Goal: Transaction & Acquisition: Purchase product/service

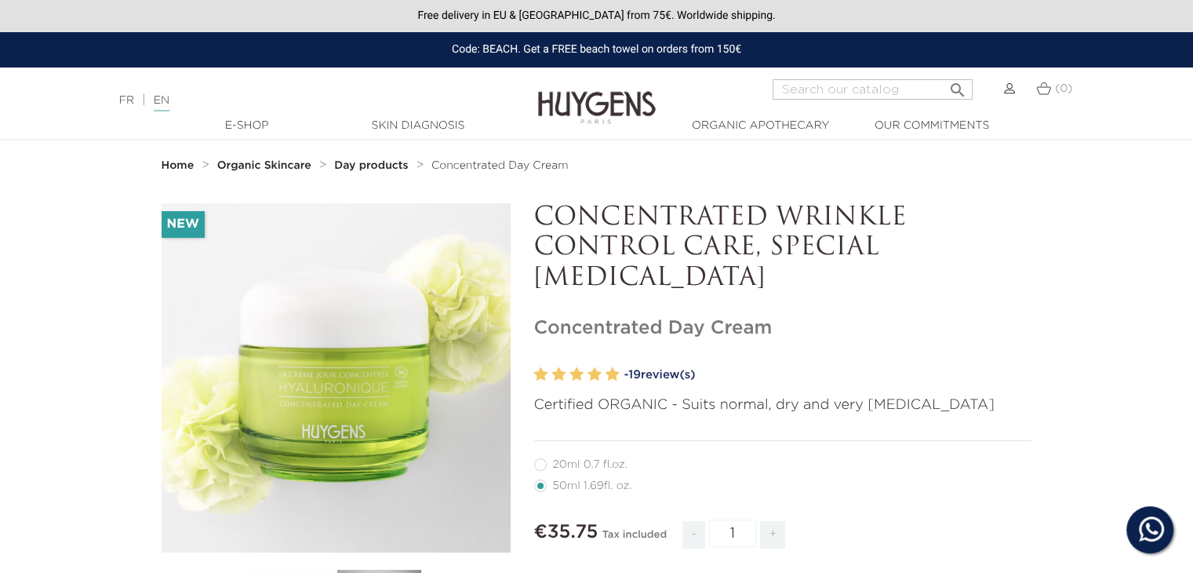
click at [656, 368] on link "- 19 review(s)" at bounding box center [828, 375] width 408 height 24
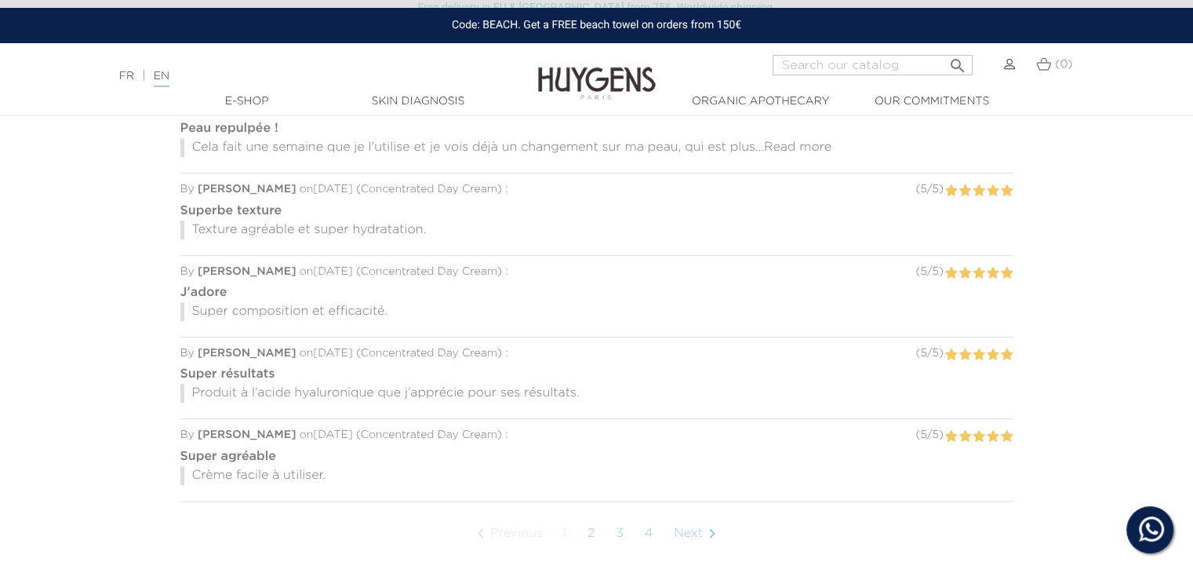
scroll to position [1432, 0]
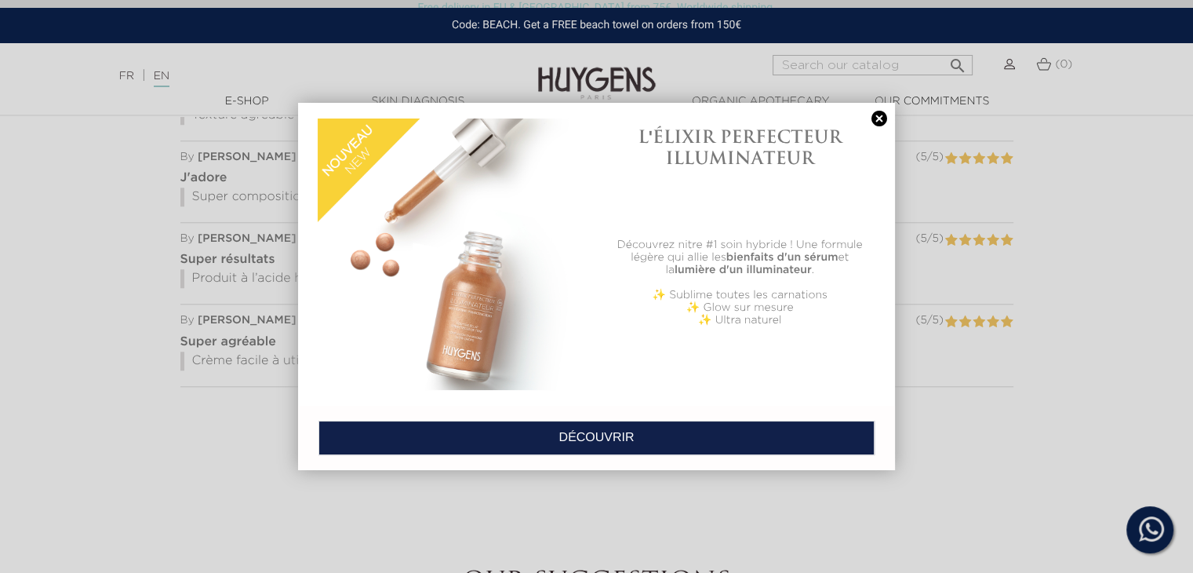
click at [885, 497] on div at bounding box center [596, 286] width 1193 height 573
click at [881, 126] on div "L'ÉLIXIR PERFECTEUR ILLUMINATEUR Découvrez nitre #1 soin hybride ! Une formule …" at bounding box center [740, 254] width 286 height 286
click at [880, 123] on link at bounding box center [879, 119] width 22 height 16
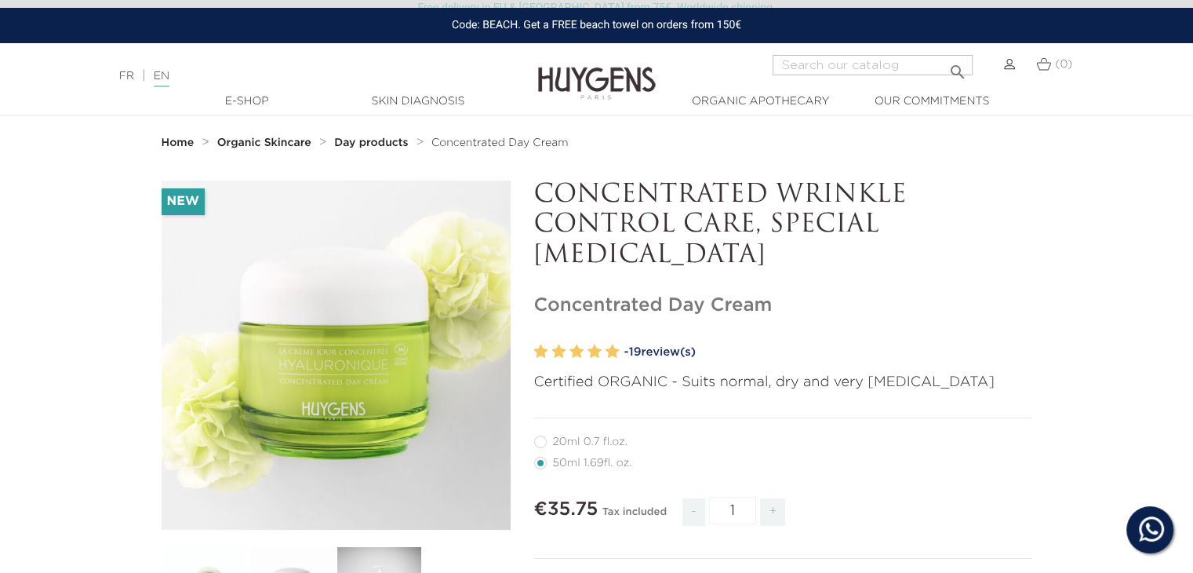
scroll to position [27, 0]
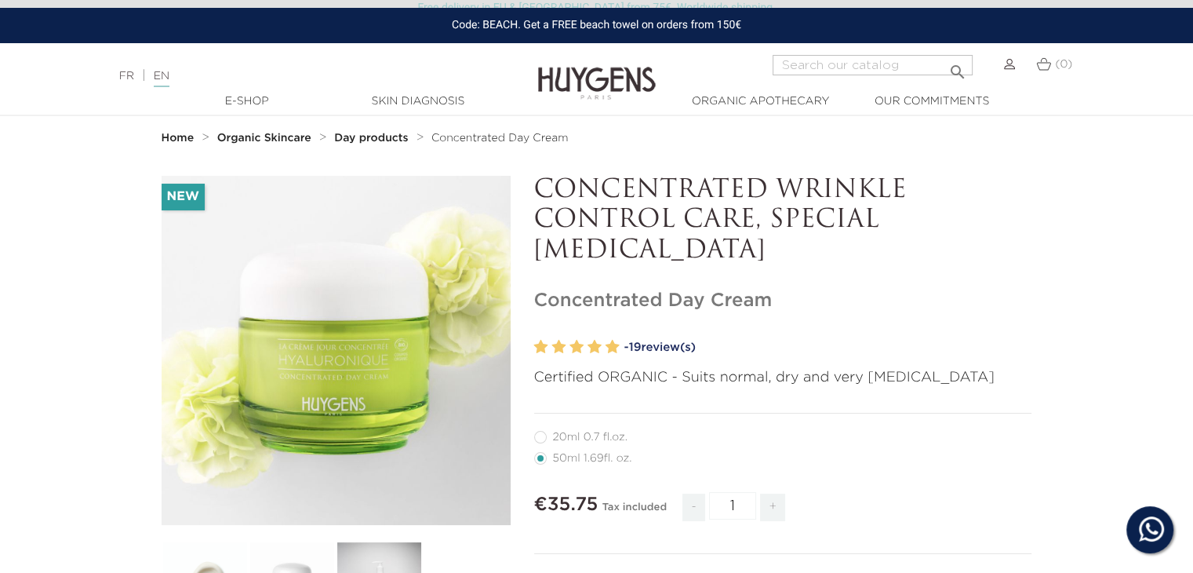
click at [657, 353] on font "review(s)" at bounding box center [668, 347] width 55 height 12
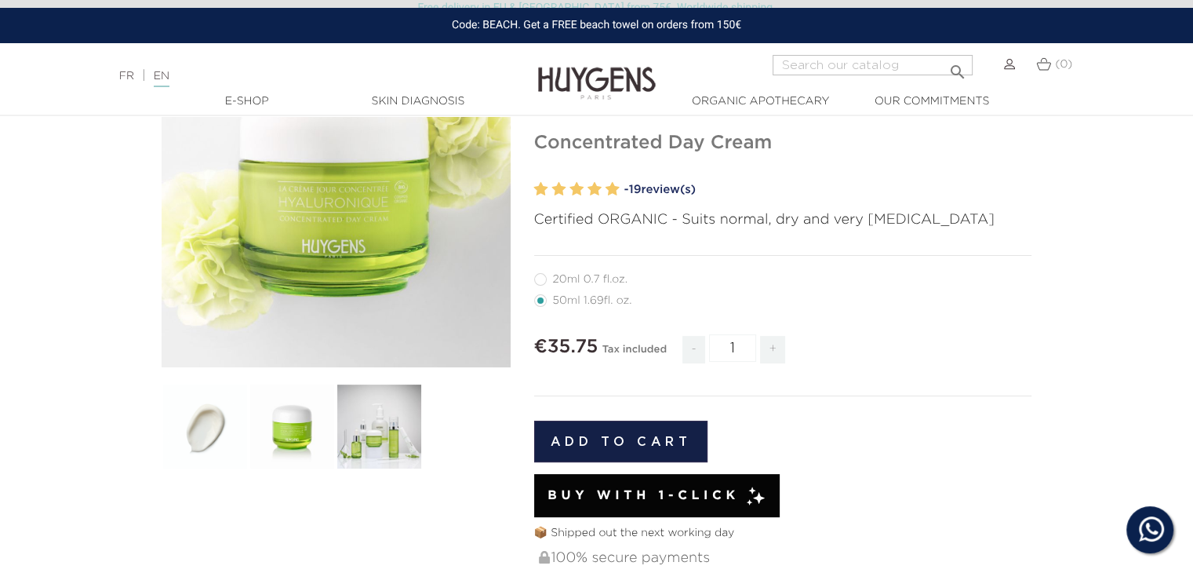
scroll to position [0, 0]
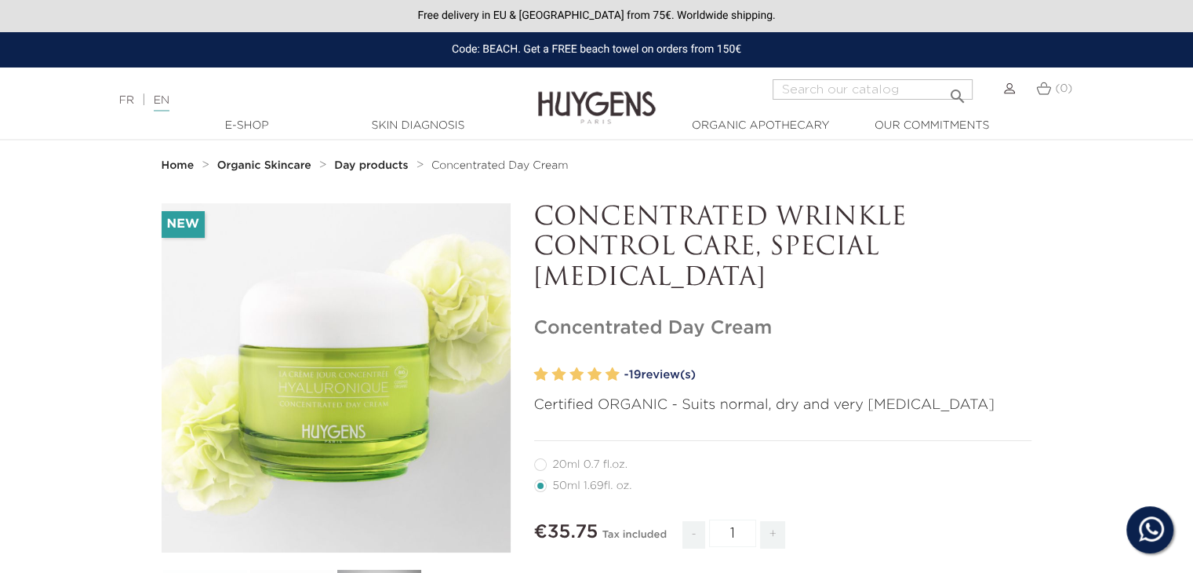
click at [673, 374] on font "review(s)" at bounding box center [668, 375] width 55 height 12
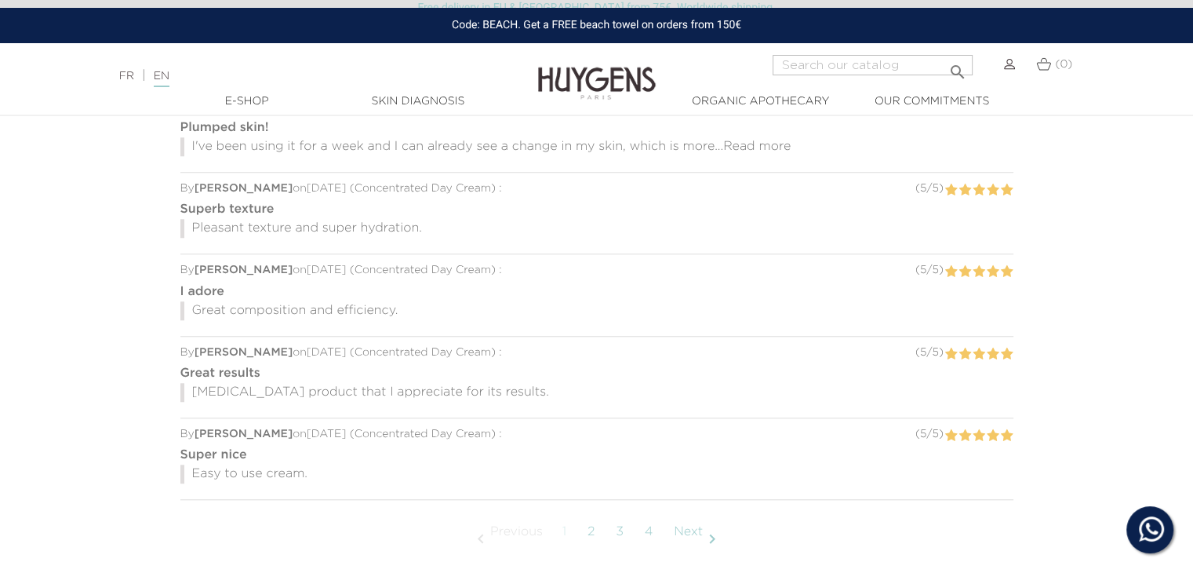
click at [648, 526] on font "4" at bounding box center [650, 532] width 10 height 13
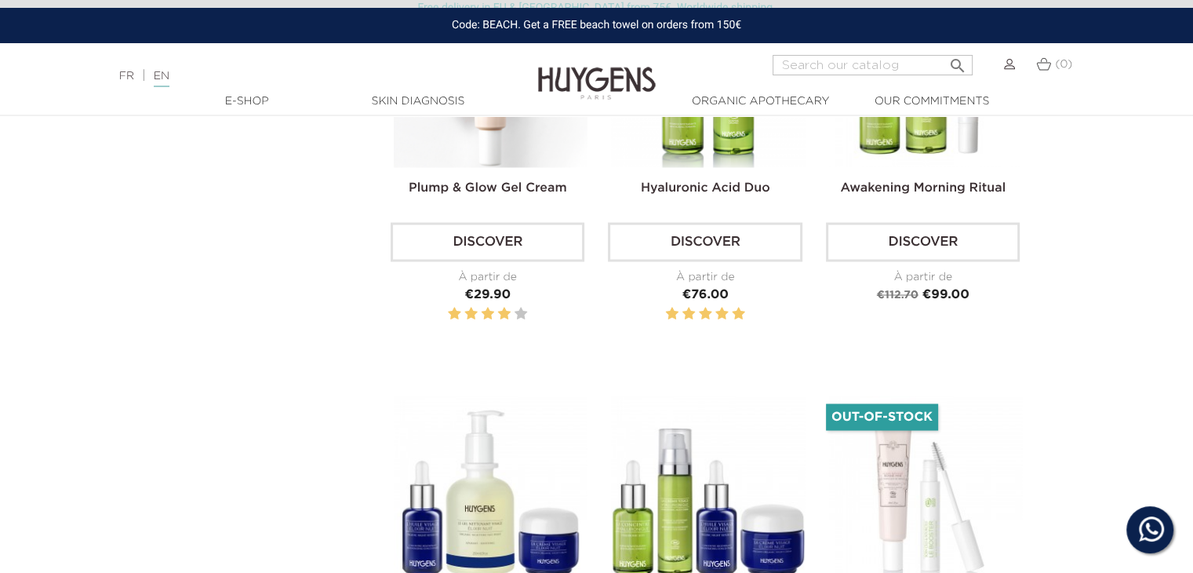
scroll to position [2813, 0]
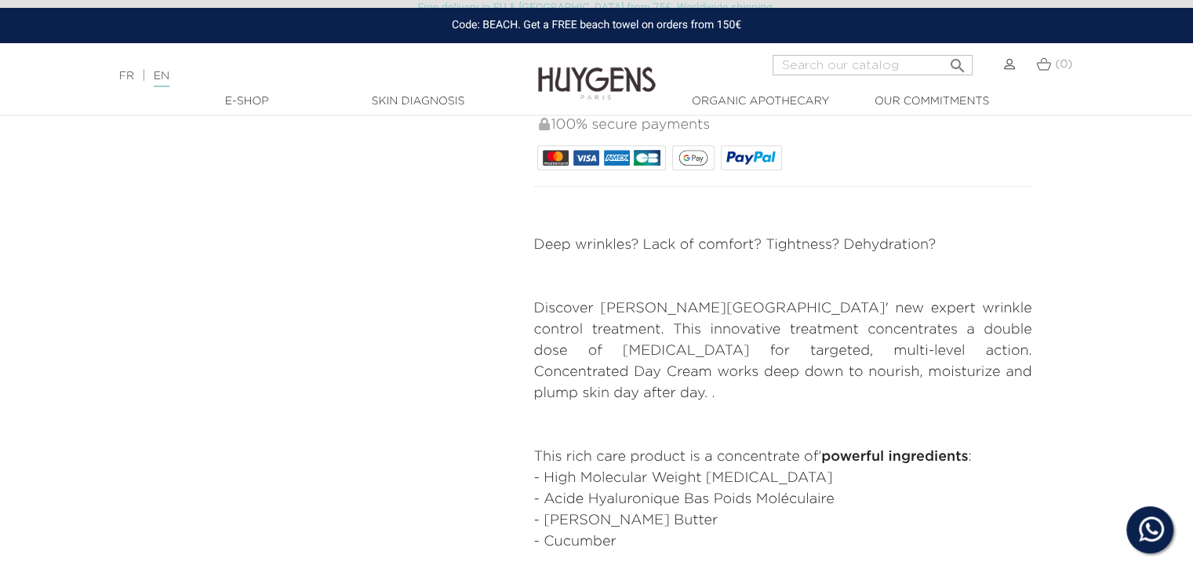
scroll to position [640, 0]
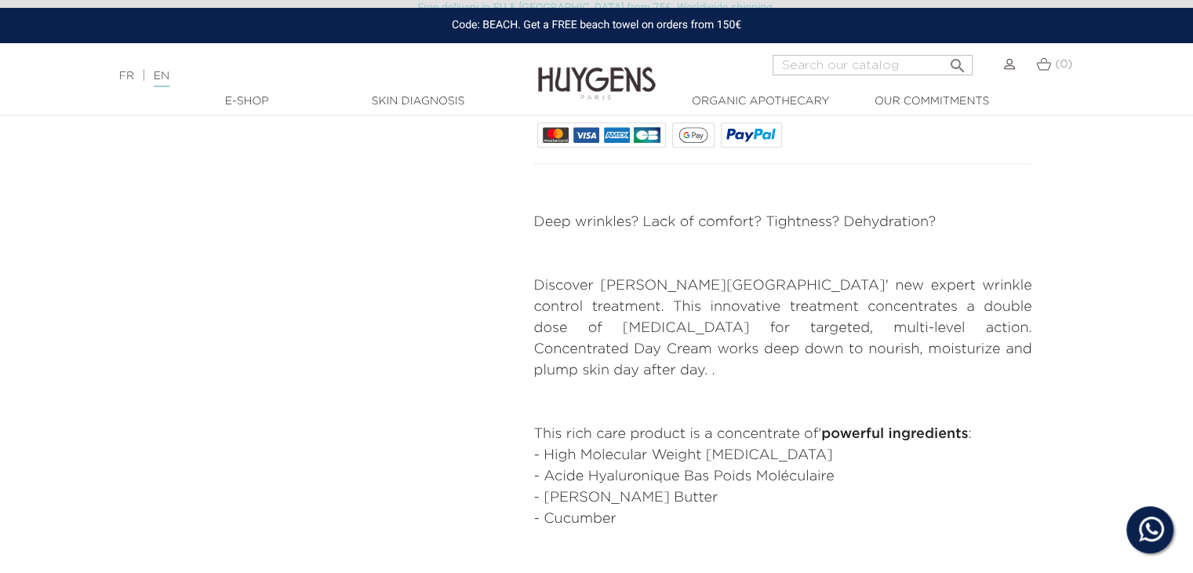
click at [544, 304] on p "Discover [PERSON_NAME][GEOGRAPHIC_DATA]' new expert wrinkle control treatment. …" at bounding box center [783, 328] width 498 height 106
copy p "innovative treatment"
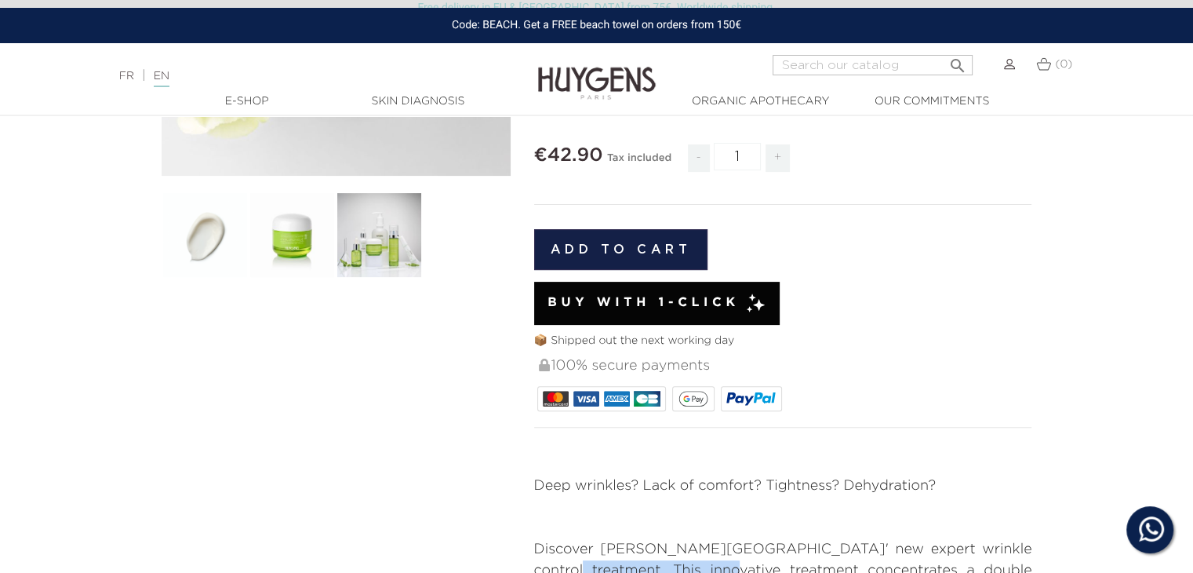
scroll to position [358, 0]
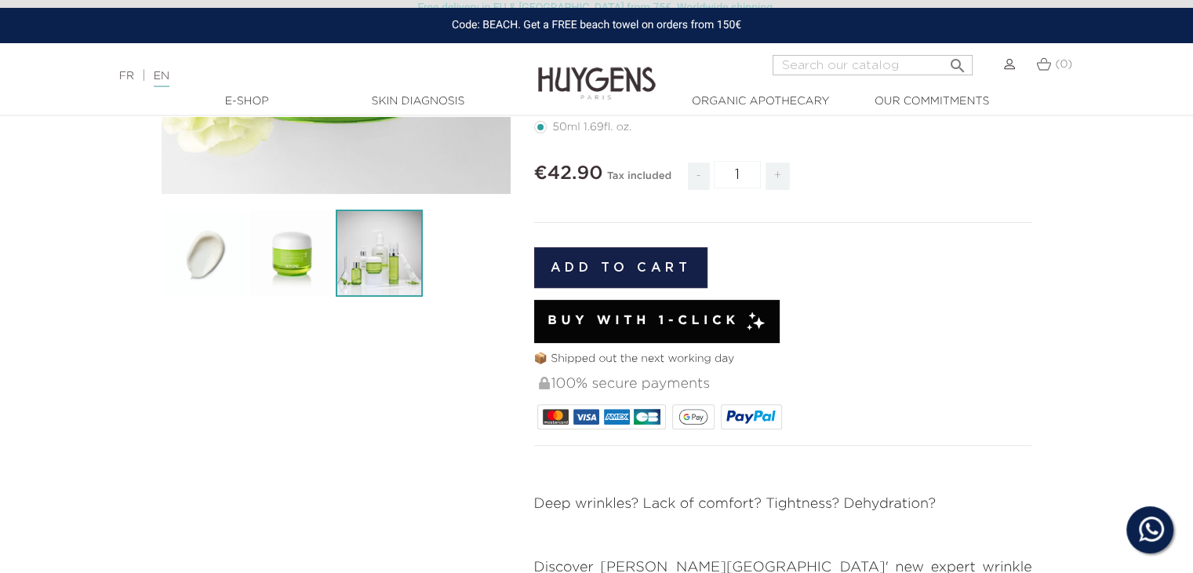
click at [411, 251] on img at bounding box center [379, 252] width 87 height 87
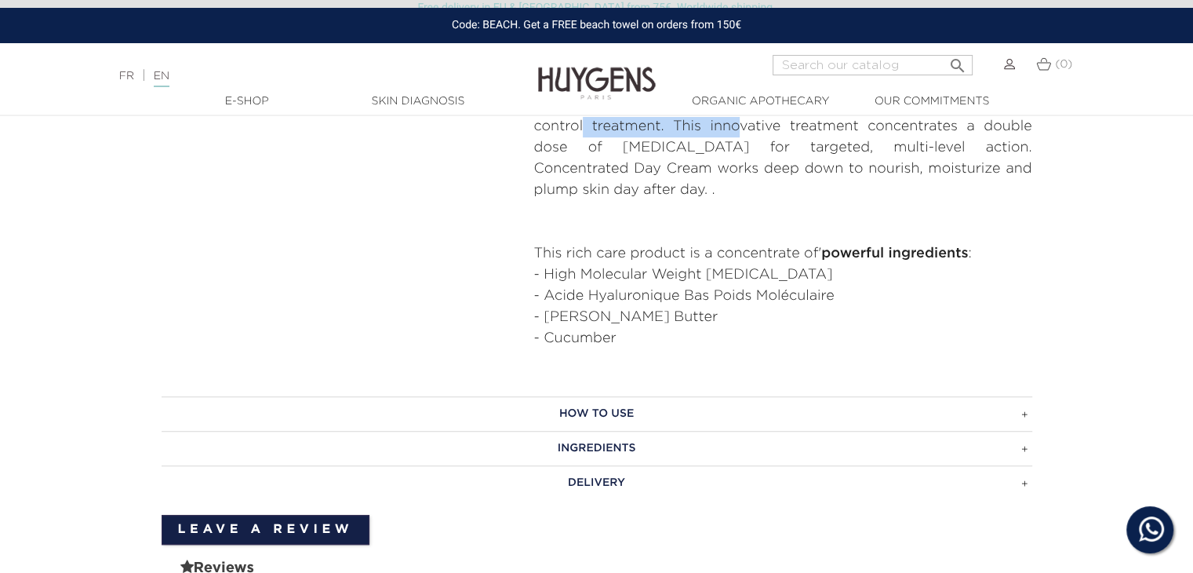
scroll to position [812, 0]
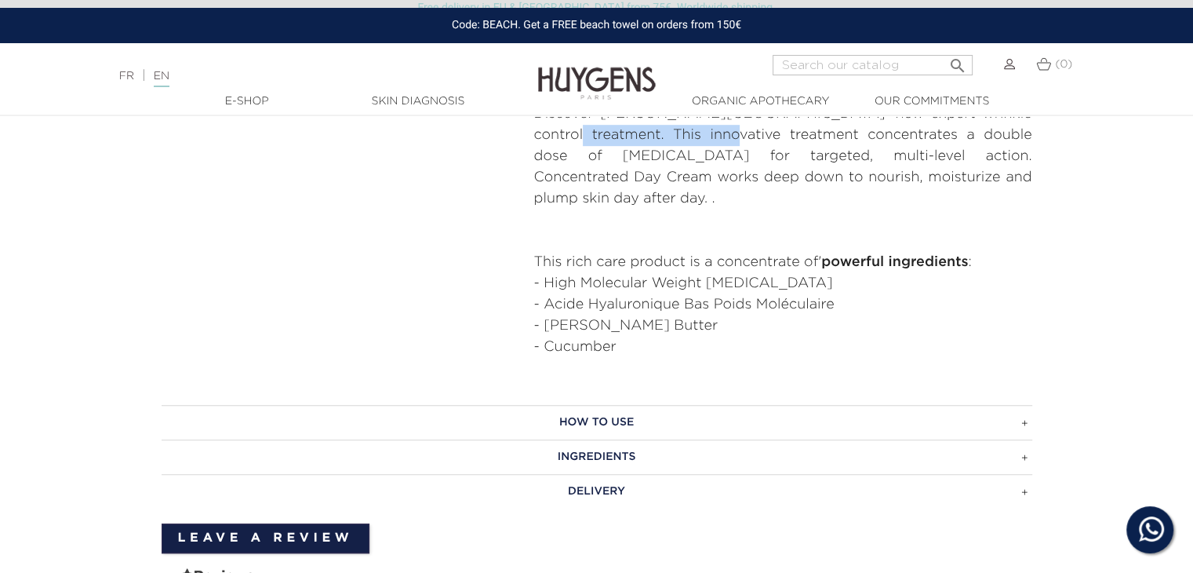
copy p "innovative treatment"
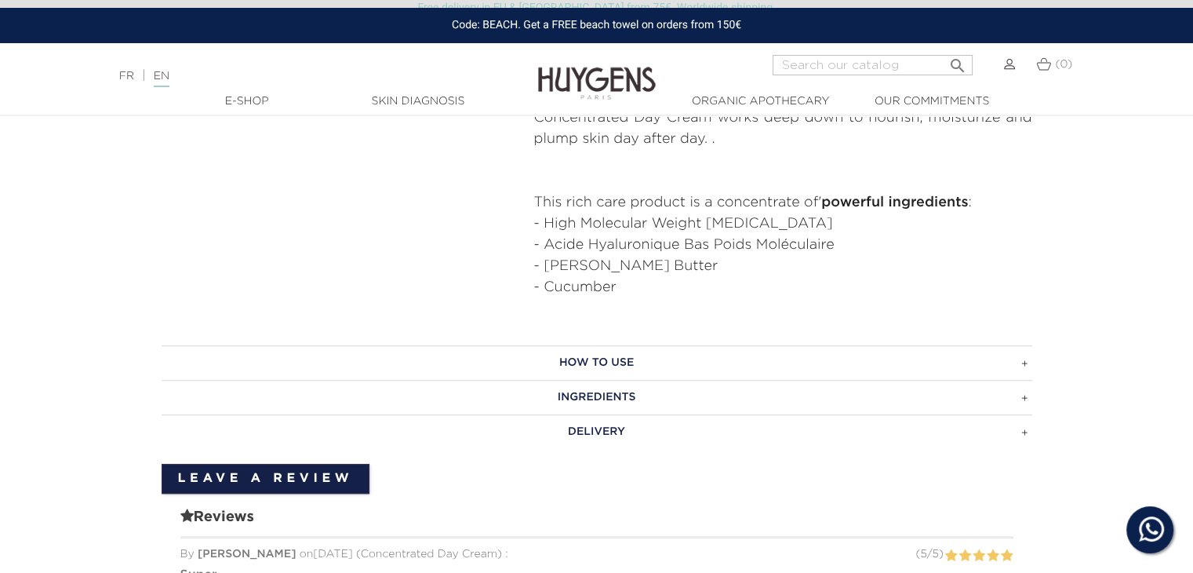
scroll to position [876, 0]
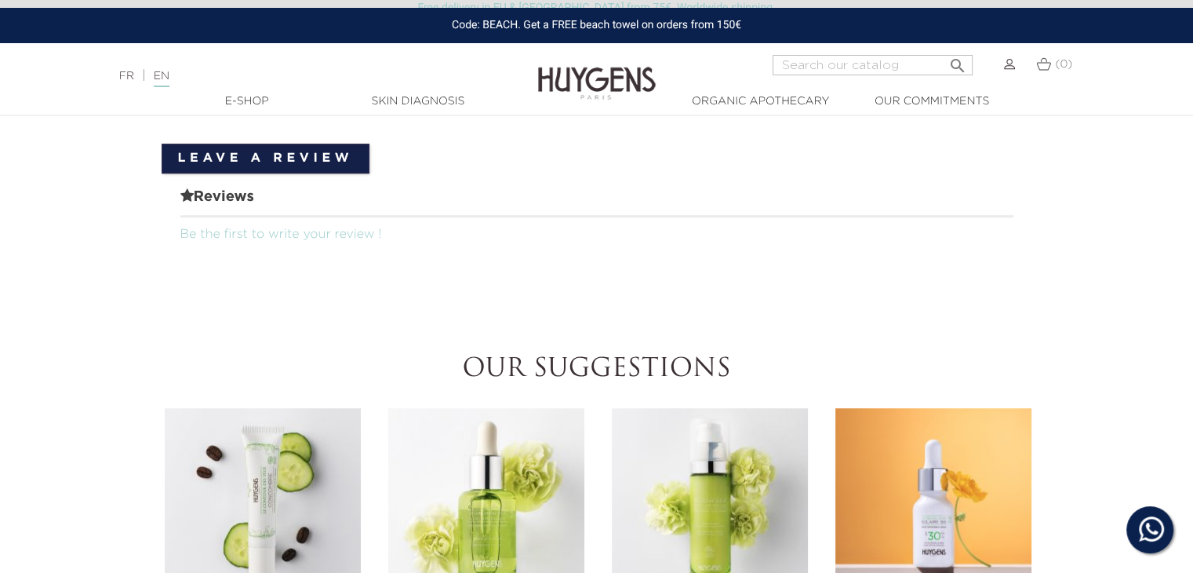
drag, startPoint x: 1204, startPoint y: 78, endPoint x: 1204, endPoint y: 263, distance: 185.1
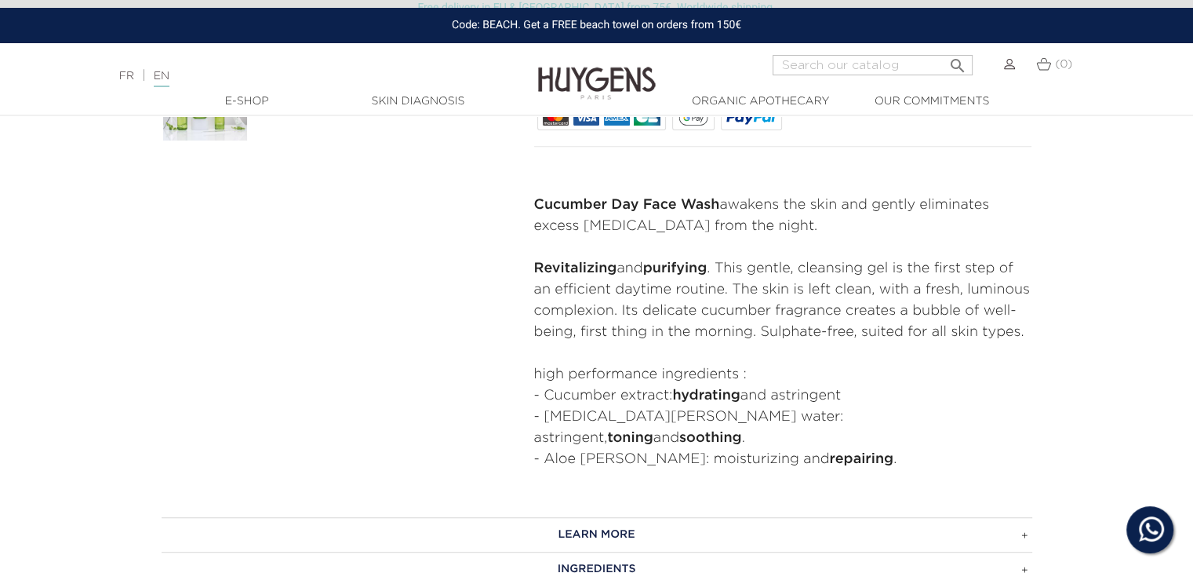
scroll to position [621, 0]
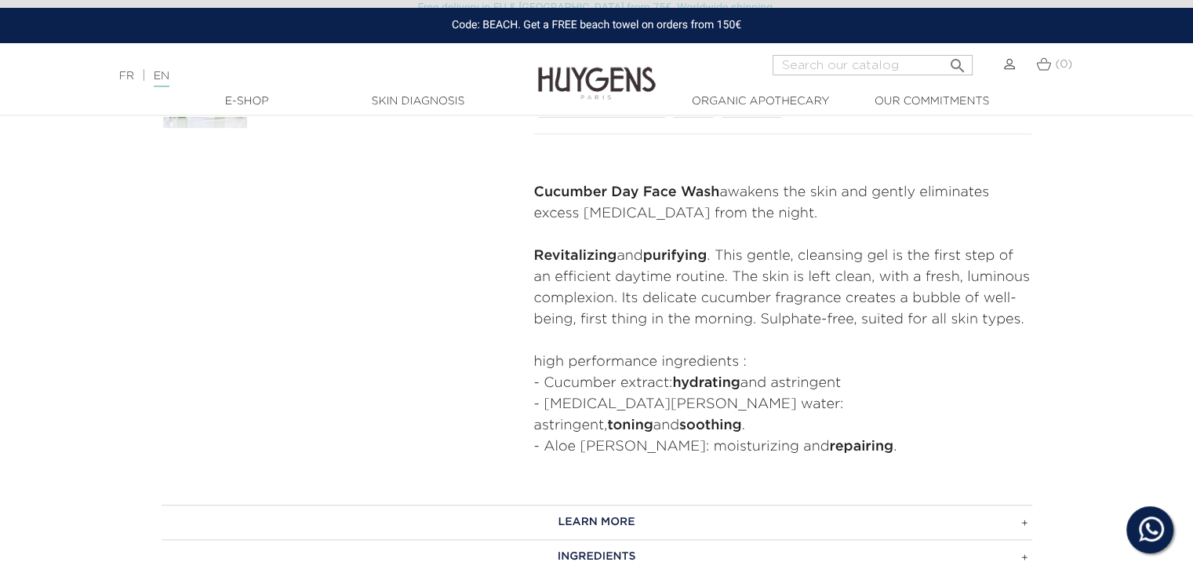
click at [705, 204] on p "Cucumber Day Face Wash awakens the skin and gently eliminates excess sebum from…" at bounding box center [783, 203] width 498 height 42
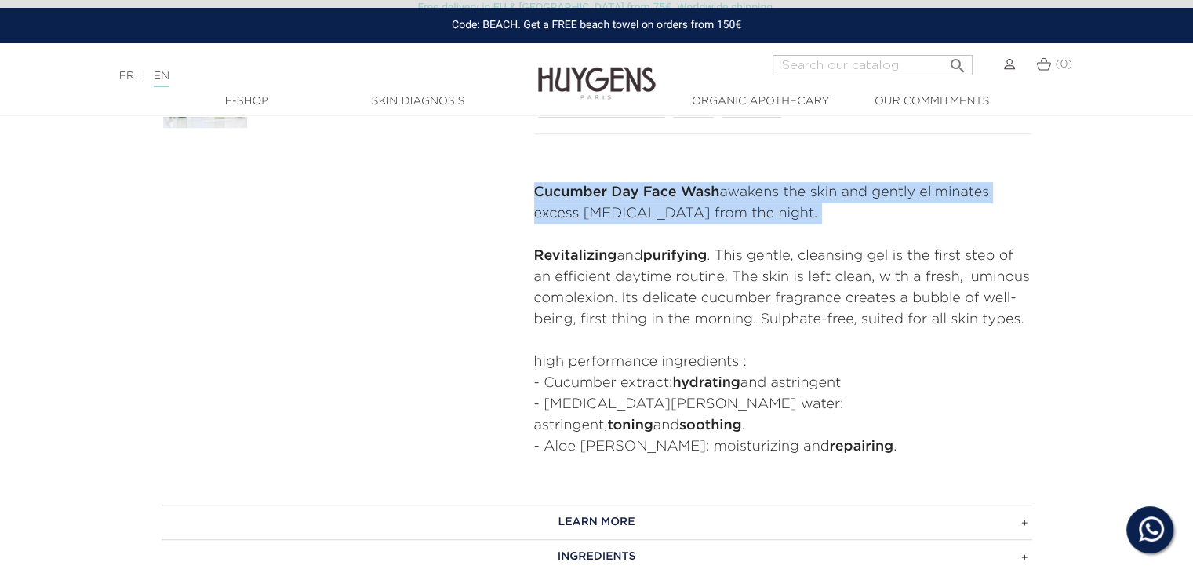
click at [705, 204] on p "Cucumber Day Face Wash awakens the skin and gently eliminates excess sebum from…" at bounding box center [783, 203] width 498 height 42
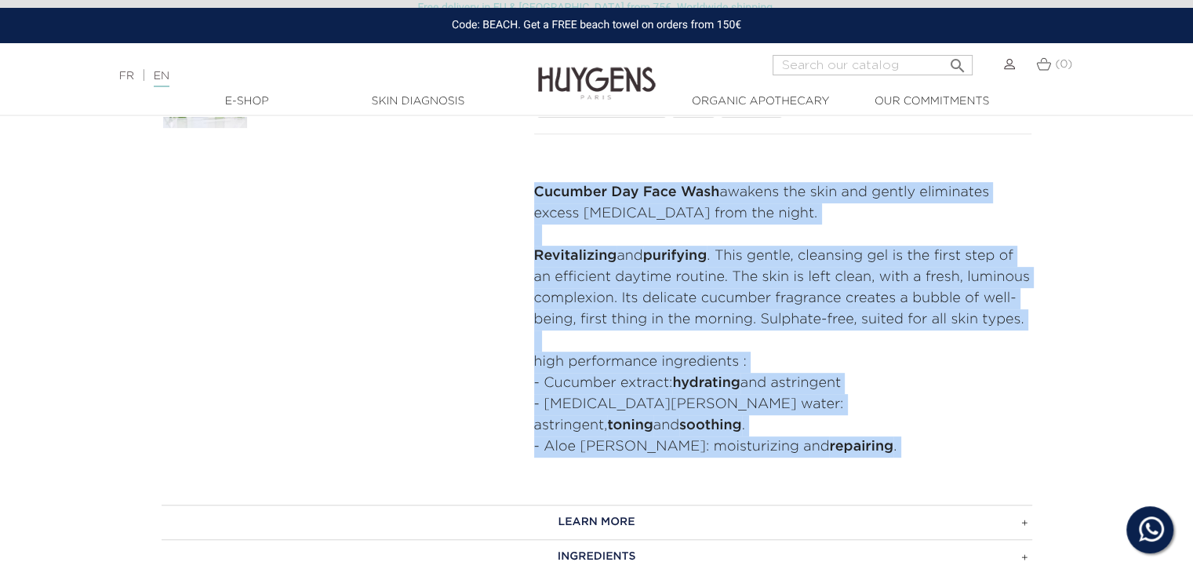
copy div "Cucumber Day Face Wash awakens the skin and gently eliminates excess sebum from…"
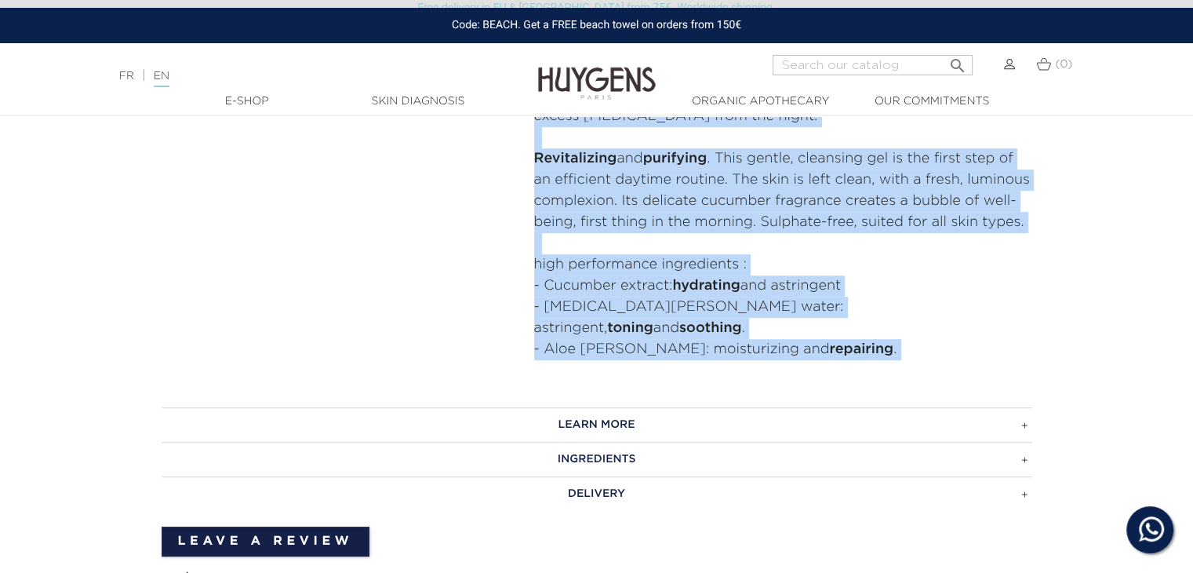
scroll to position [722, 0]
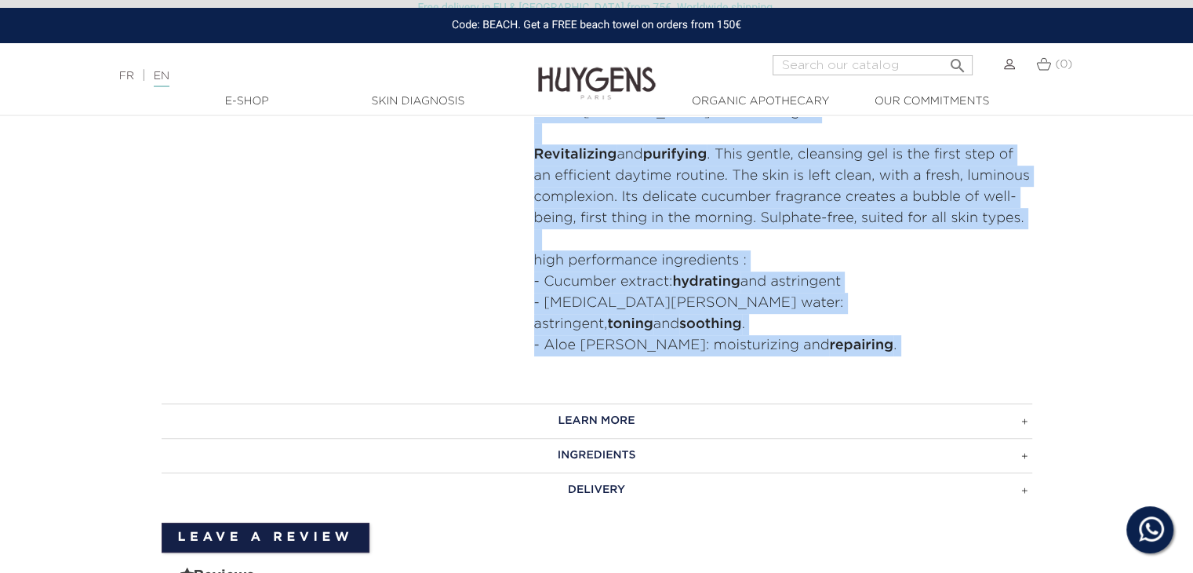
click at [587, 403] on h3 "LEARN MORE" at bounding box center [597, 420] width 871 height 35
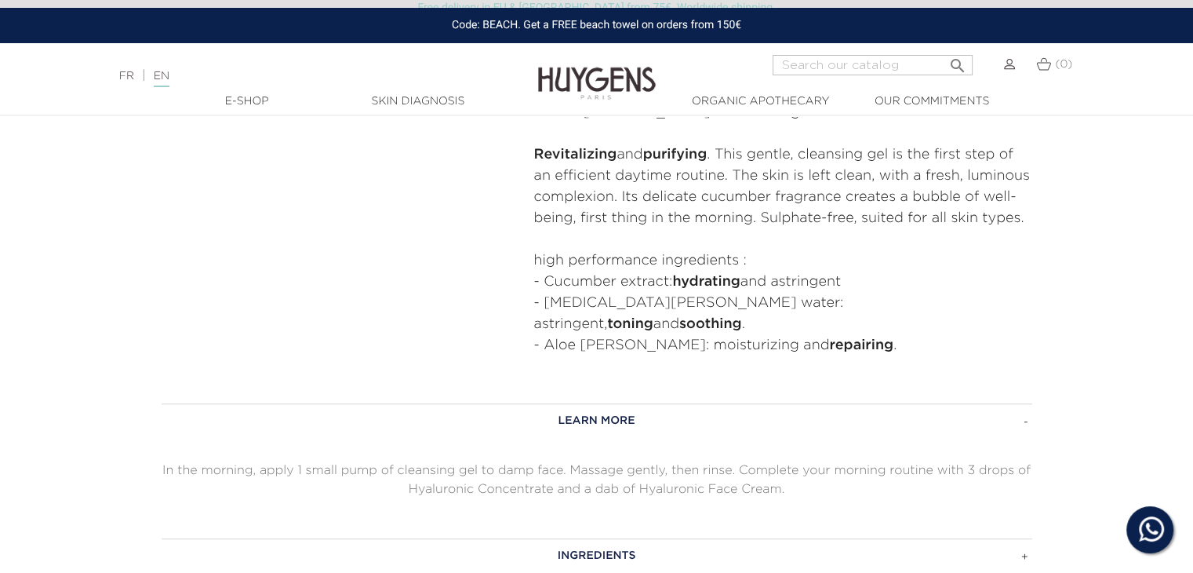
click at [562, 462] on p "In the morning, apply 1 small pump of cleansing gel to damp face. Massage gentl…" at bounding box center [597, 480] width 871 height 38
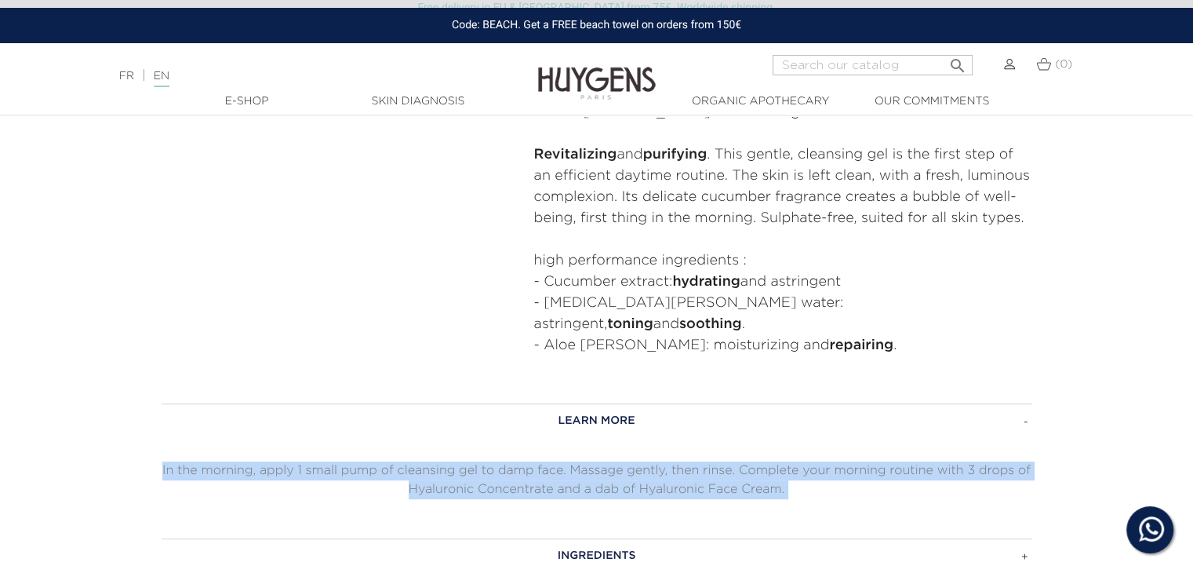
click at [562, 462] on p "In the morning, apply 1 small pump of cleansing gel to damp face. Massage gentl…" at bounding box center [597, 480] width 871 height 38
copy div "In the morning, apply 1 small pump of cleansing gel to damp face. Massage gentl…"
click at [582, 538] on h3 "INGREDIENTS" at bounding box center [597, 555] width 871 height 35
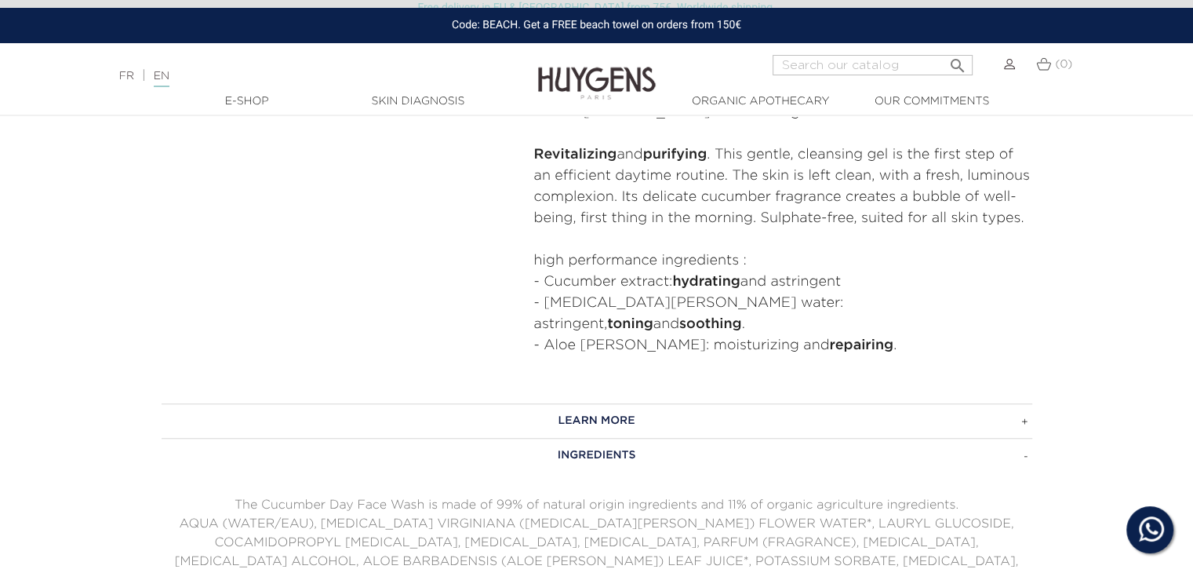
click at [537, 534] on p "AQUA (WATER/EAU), HAMAMELIS VIRGINIANA (WITCH HAZEL) FLOWER WATER*, LAURYL GLUC…" at bounding box center [597, 552] width 871 height 75
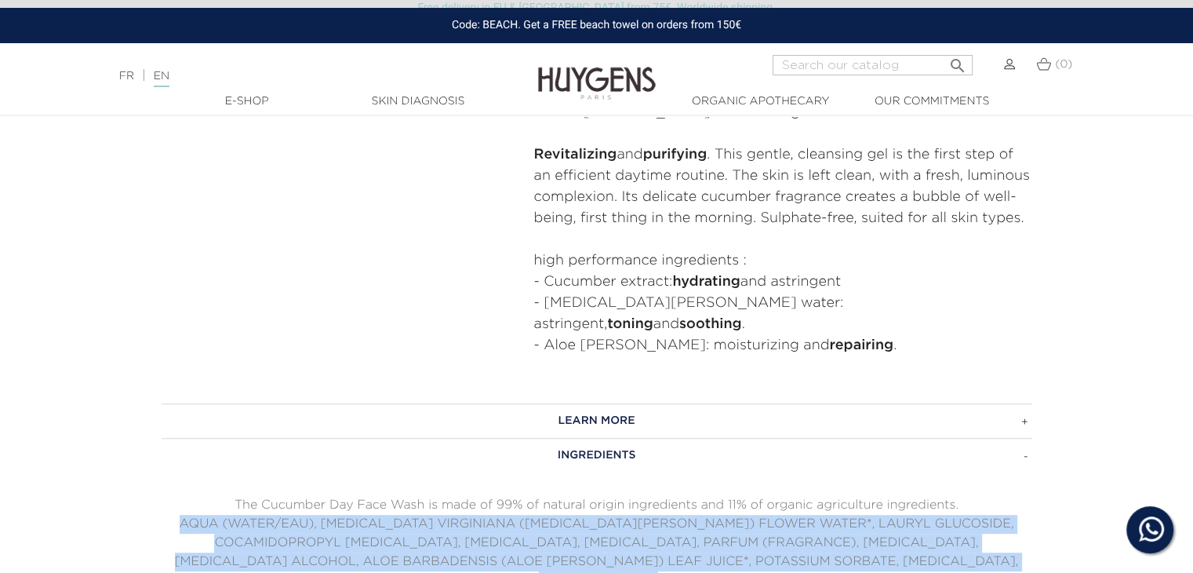
click at [537, 534] on p "AQUA (WATER/EAU), HAMAMELIS VIRGINIANA (WITCH HAZEL) FLOWER WATER*, LAURYL GLUC…" at bounding box center [597, 552] width 871 height 75
click at [645, 523] on p "AQUA (WATER/EAU), HAMAMELIS VIRGINIANA (WITCH HAZEL) FLOWER WATER*, LAURYL GLUC…" at bounding box center [597, 552] width 871 height 75
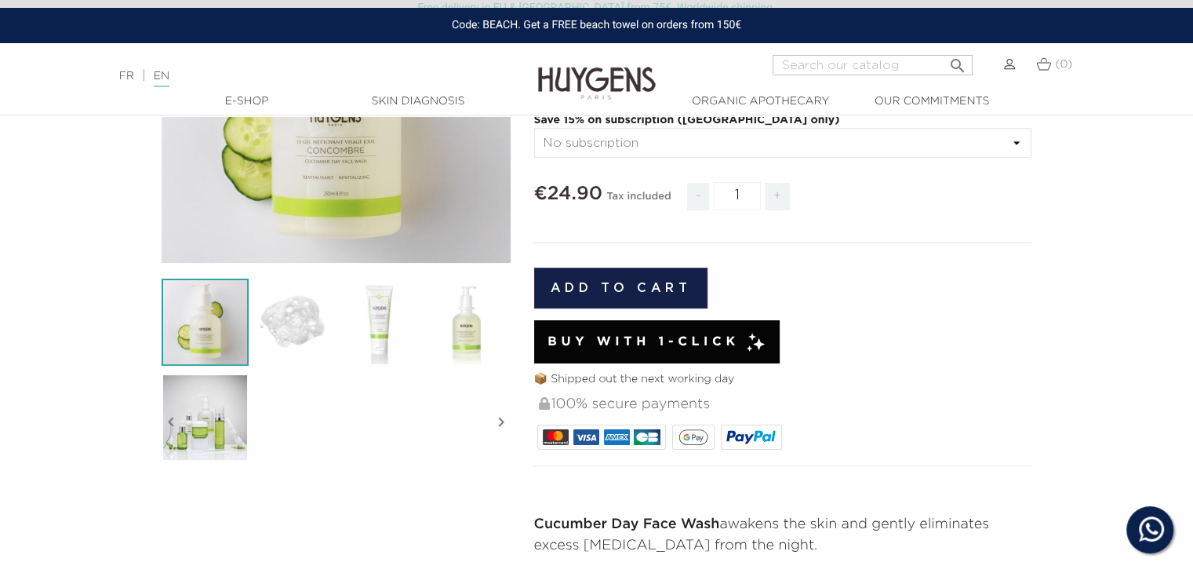
scroll to position [242, 0]
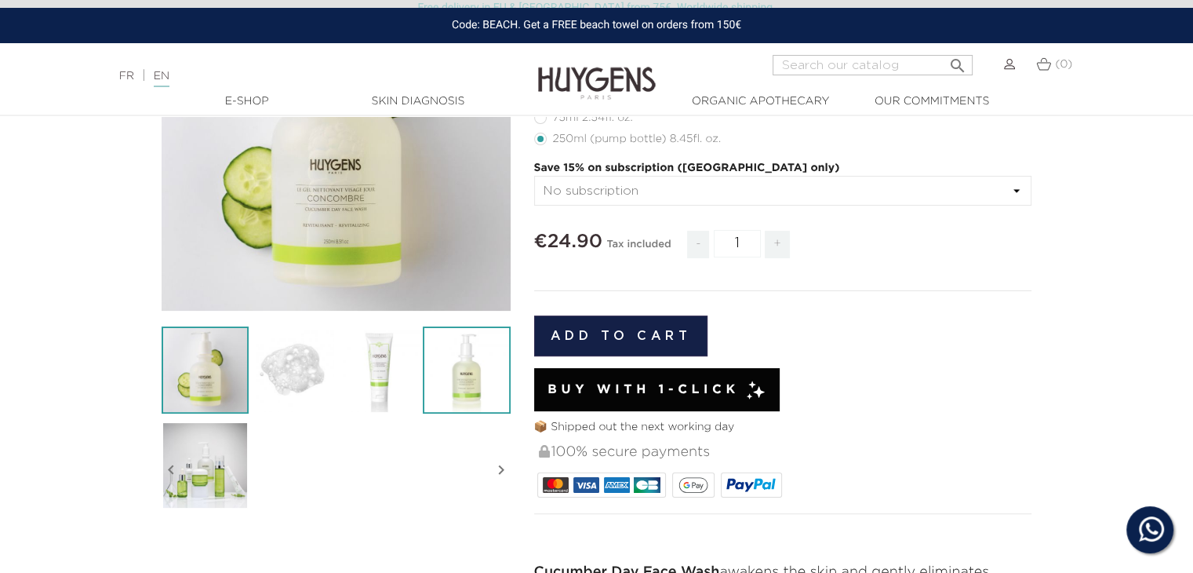
click at [455, 393] on img at bounding box center [466, 369] width 87 height 87
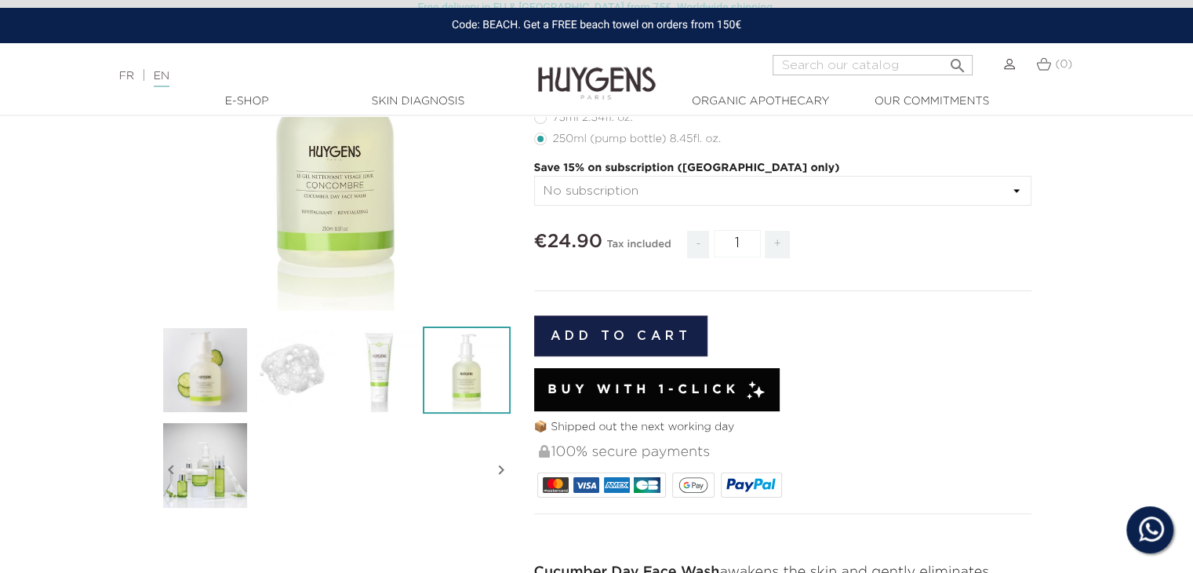
click at [551, 242] on span "€24.90" at bounding box center [568, 241] width 68 height 19
copy span "24.90"
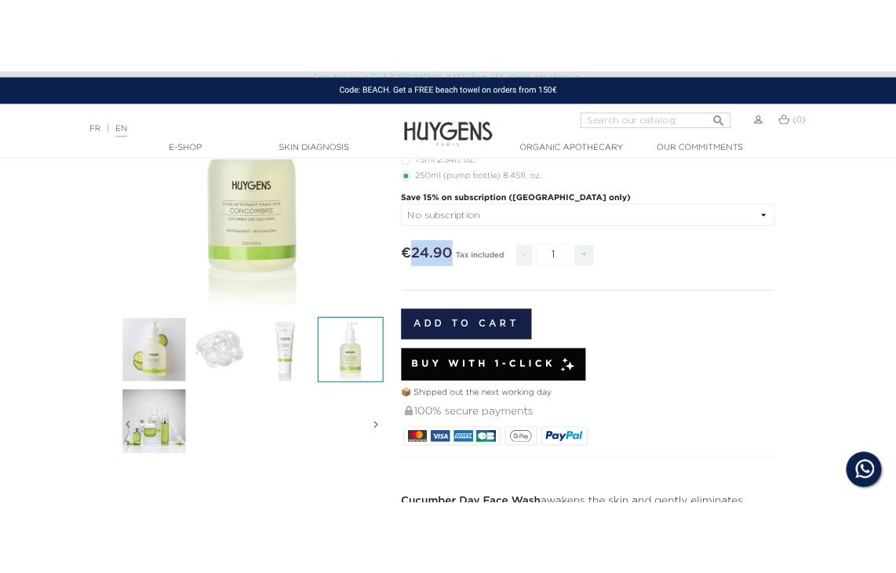
scroll to position [0, 0]
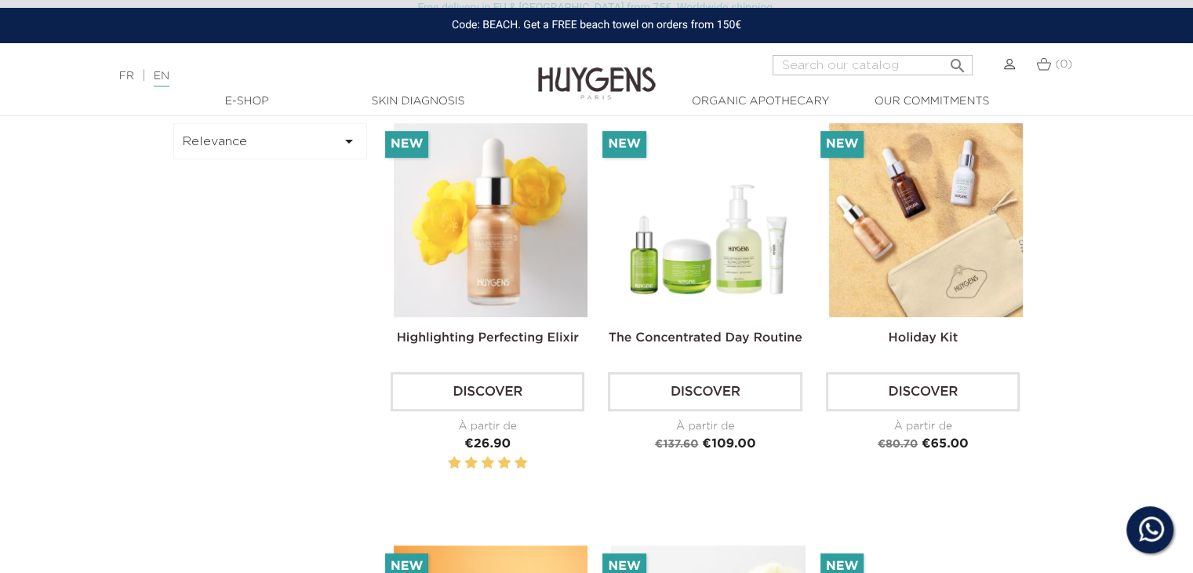
scroll to position [438, 0]
